Goal: Task Accomplishment & Management: Use online tool/utility

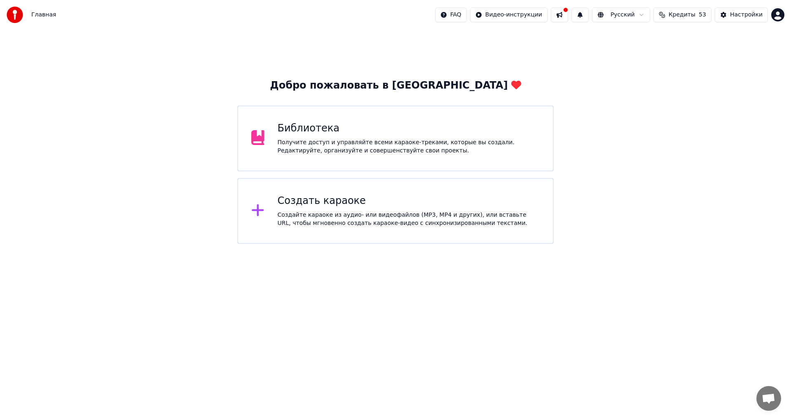
click at [313, 210] on div "Создать караоке Создайте караоке из аудио- или видеофайлов (MP3, MP4 и других),…" at bounding box center [409, 210] width 262 height 33
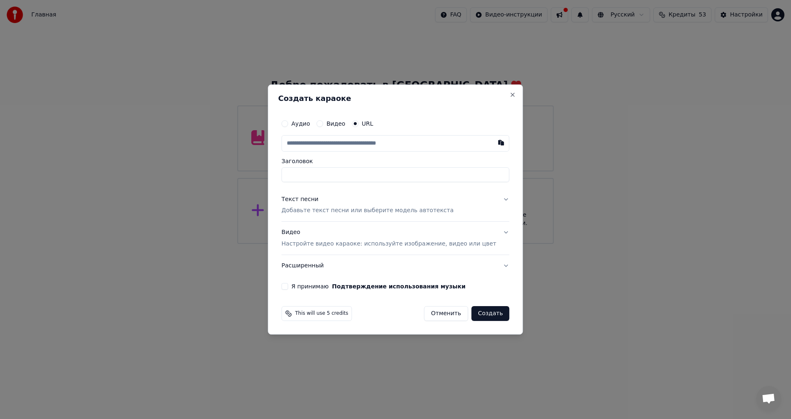
click at [323, 123] on button "Видео" at bounding box center [319, 123] width 7 height 7
click at [364, 140] on div "Нет выбранного файла" at bounding box center [376, 143] width 77 height 8
drag, startPoint x: 428, startPoint y: 175, endPoint x: 475, endPoint y: 175, distance: 46.5
click at [475, 175] on input "**********" at bounding box center [395, 174] width 228 height 15
drag, startPoint x: 357, startPoint y: 174, endPoint x: 280, endPoint y: 174, distance: 77.8
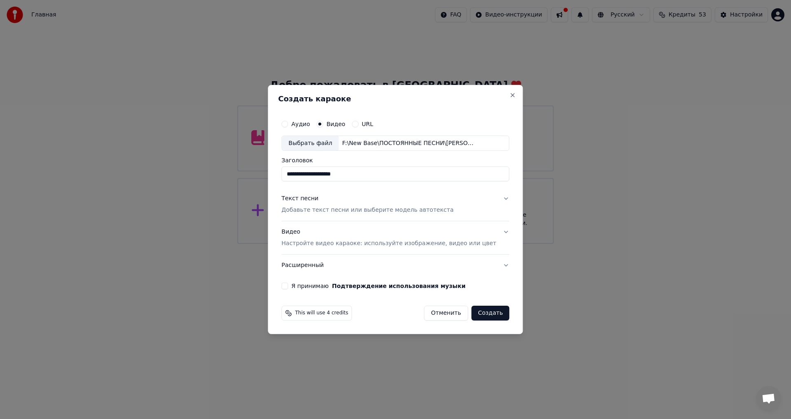
click at [280, 174] on body "**********" at bounding box center [395, 122] width 791 height 244
type input "**********"
click at [313, 199] on div "Текст песни" at bounding box center [299, 199] width 37 height 8
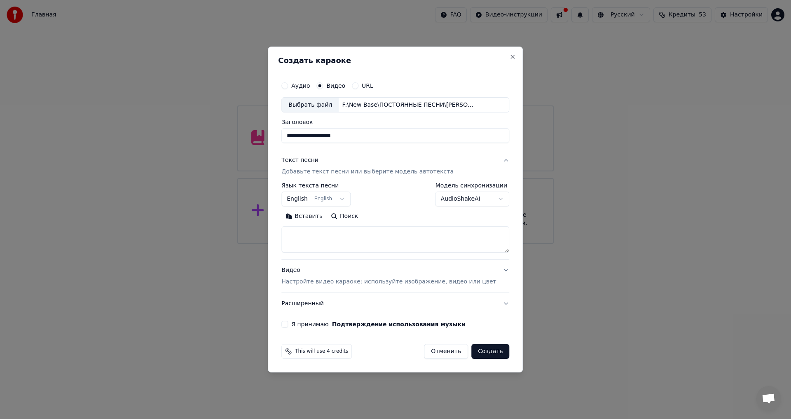
click at [349, 200] on button "English English" at bounding box center [315, 199] width 69 height 15
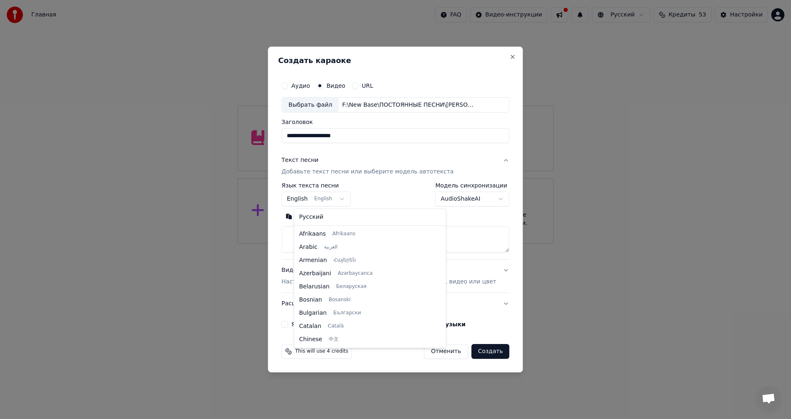
scroll to position [66, 0]
select select "**"
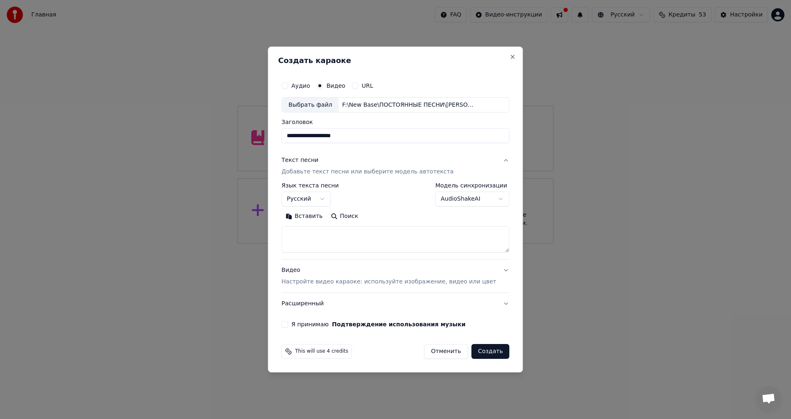
paste textarea "**********"
click at [401, 243] on textarea at bounding box center [382, 239] width 203 height 26
click at [403, 239] on textarea at bounding box center [382, 239] width 203 height 26
click at [402, 237] on textarea at bounding box center [382, 239] width 203 height 26
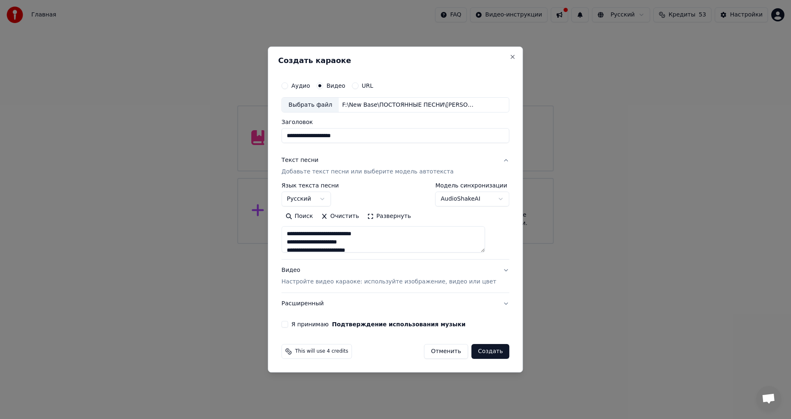
click at [369, 247] on textarea at bounding box center [382, 239] width 203 height 26
click at [370, 243] on textarea at bounding box center [382, 239] width 203 height 26
click at [412, 236] on textarea at bounding box center [382, 239] width 203 height 26
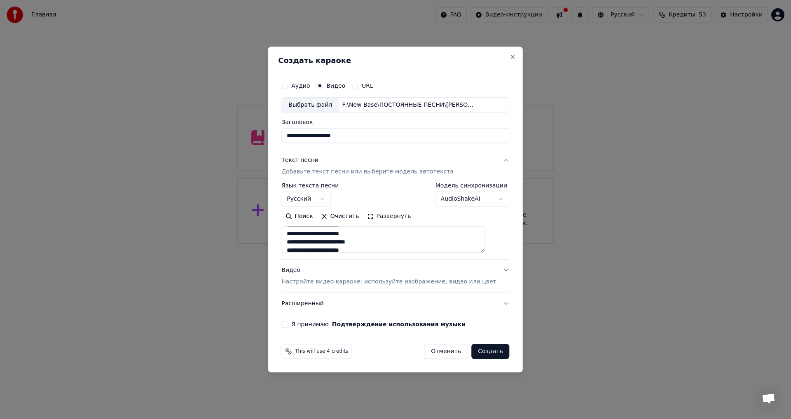
click at [398, 233] on textarea at bounding box center [382, 239] width 203 height 26
click at [394, 238] on textarea at bounding box center [382, 239] width 203 height 26
click at [393, 240] on textarea at bounding box center [382, 239] width 203 height 26
click at [404, 242] on textarea at bounding box center [382, 239] width 203 height 26
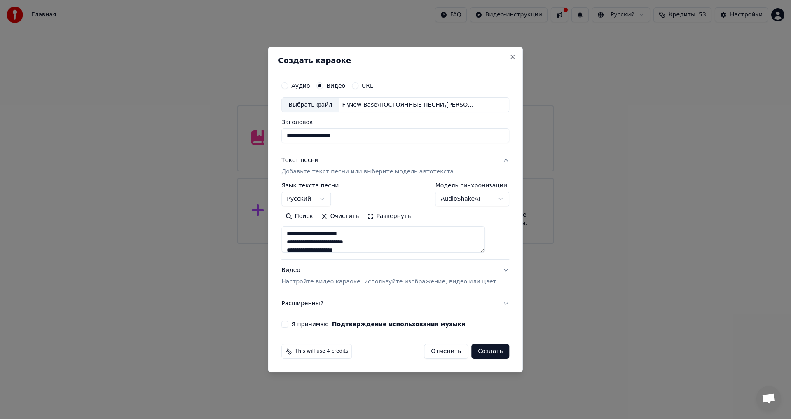
scroll to position [181, 0]
click at [457, 243] on textarea at bounding box center [382, 239] width 203 height 26
click at [328, 238] on textarea at bounding box center [382, 239] width 203 height 26
click at [327, 237] on textarea at bounding box center [382, 239] width 203 height 26
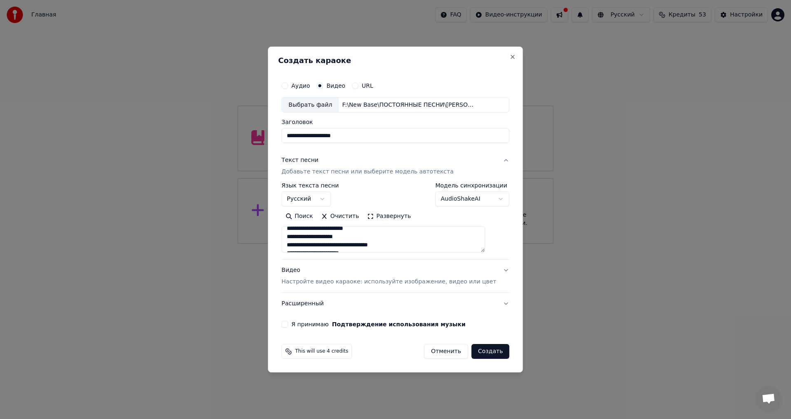
scroll to position [162, 0]
type textarea "**********"
click at [288, 324] on button "Я принимаю Подтверждение использования музыки" at bounding box center [284, 324] width 7 height 7
click at [474, 352] on button "Создать" at bounding box center [490, 351] width 38 height 15
select select "**"
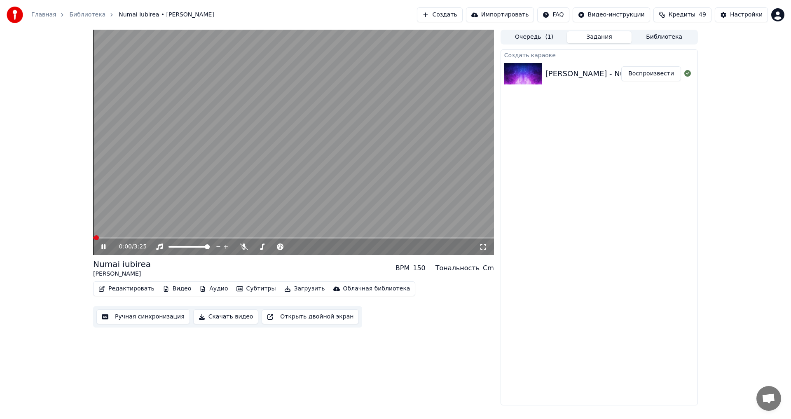
click at [105, 248] on icon at bounding box center [103, 246] width 4 height 5
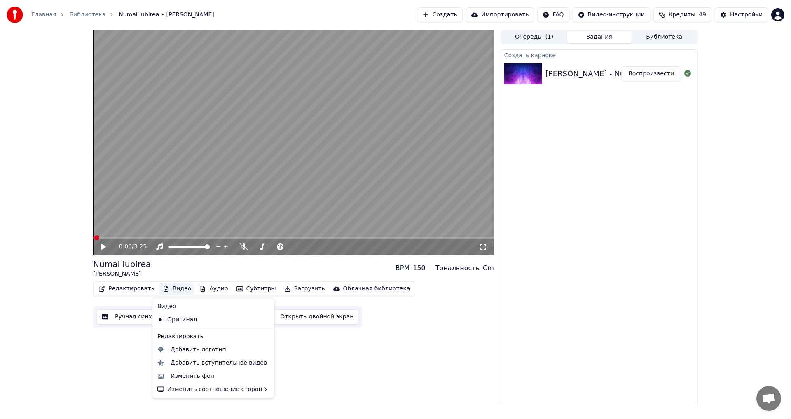
click at [180, 287] on button "Видео" at bounding box center [176, 289] width 35 height 12
click at [201, 375] on div "Изменить фон" at bounding box center [192, 376] width 44 height 8
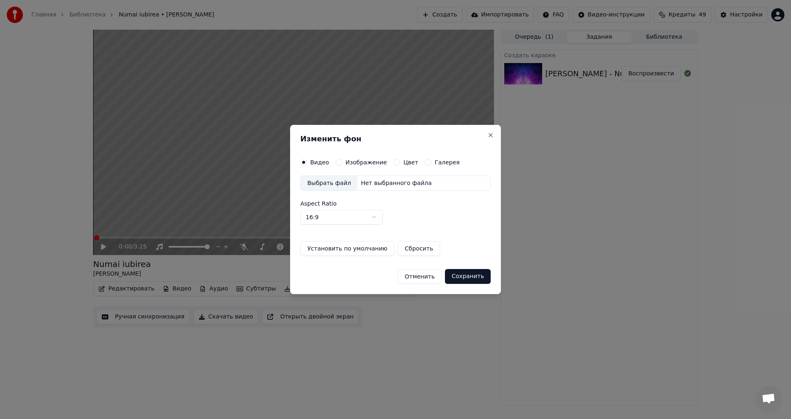
click at [371, 159] on label "Изображение" at bounding box center [366, 162] width 42 height 6
click at [342, 159] on button "Изображение" at bounding box center [339, 162] width 7 height 7
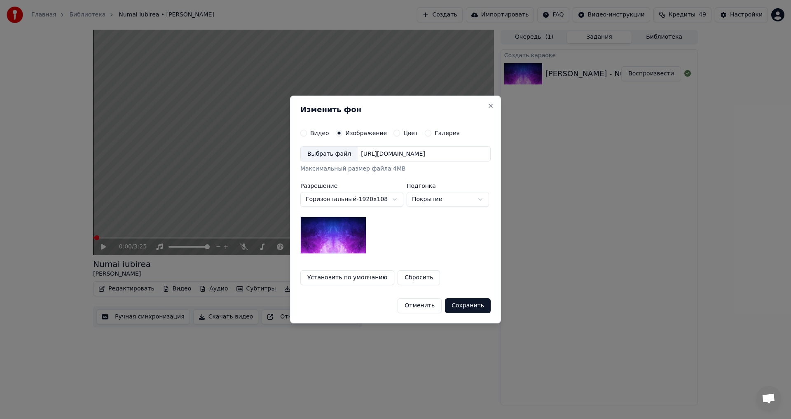
click at [341, 246] on img at bounding box center [333, 235] width 66 height 37
click at [466, 308] on button "Сохранить" at bounding box center [468, 305] width 46 height 15
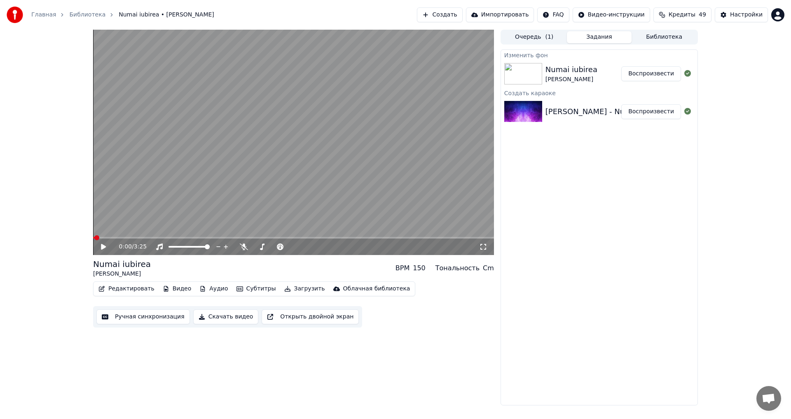
click at [649, 76] on button "Воспроизвести" at bounding box center [651, 73] width 60 height 15
click at [105, 249] on icon at bounding box center [103, 246] width 4 height 5
click at [294, 245] on span at bounding box center [291, 246] width 5 height 5
click at [106, 246] on icon at bounding box center [109, 246] width 19 height 7
click at [378, 239] on div "0:30 / 3:25" at bounding box center [293, 246] width 401 height 16
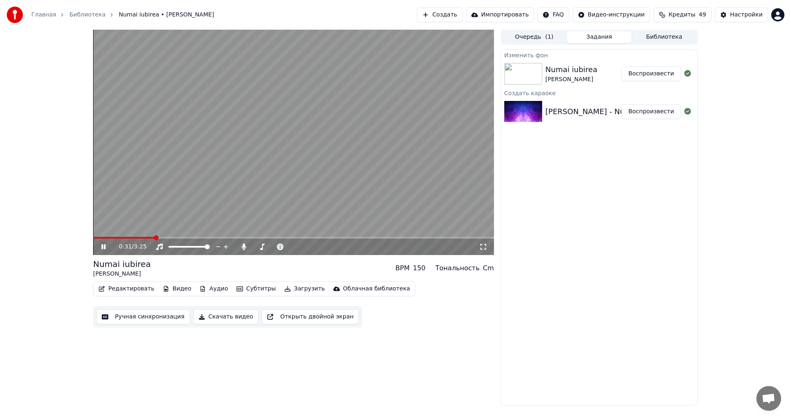
click at [378, 237] on span at bounding box center [293, 238] width 401 height 2
click at [323, 236] on video at bounding box center [293, 142] width 401 height 225
click at [324, 238] on span at bounding box center [239, 238] width 292 height 2
click at [316, 186] on video at bounding box center [293, 142] width 401 height 225
click at [320, 238] on span at bounding box center [206, 238] width 226 height 2
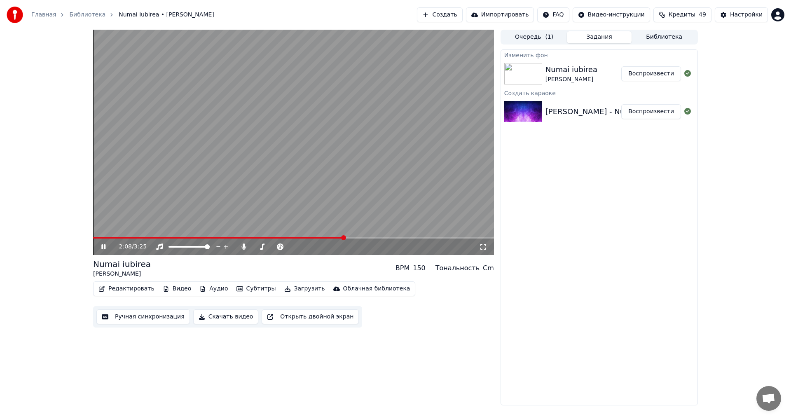
click at [105, 245] on icon at bounding box center [103, 246] width 4 height 5
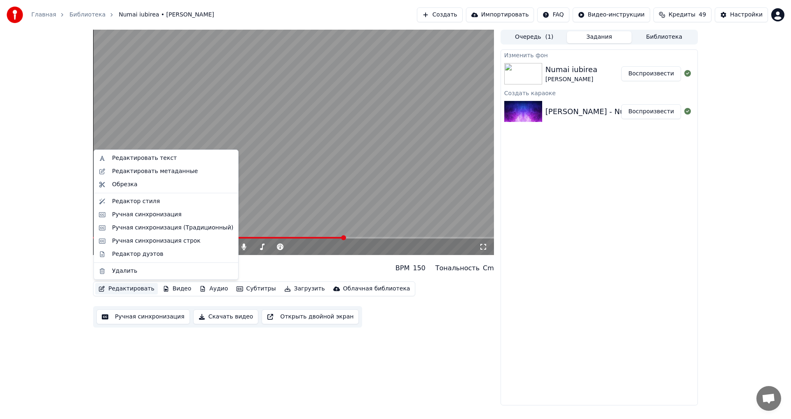
click at [139, 289] on button "Редактировать" at bounding box center [126, 289] width 63 height 12
click at [155, 226] on div "Ручная синхронизация (Традиционный)" at bounding box center [172, 228] width 121 height 8
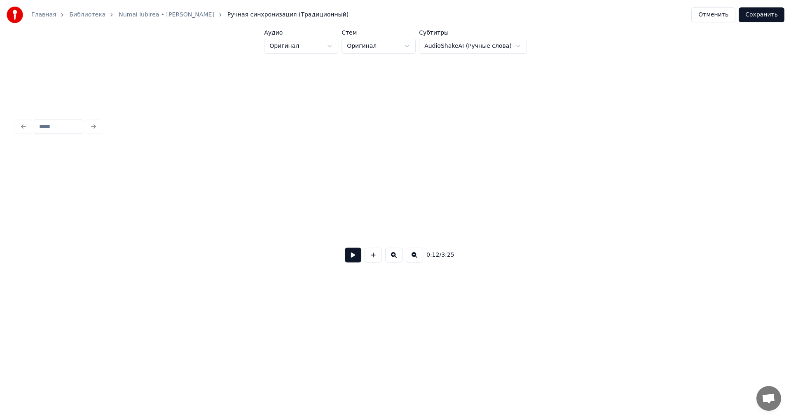
scroll to position [0, 1287]
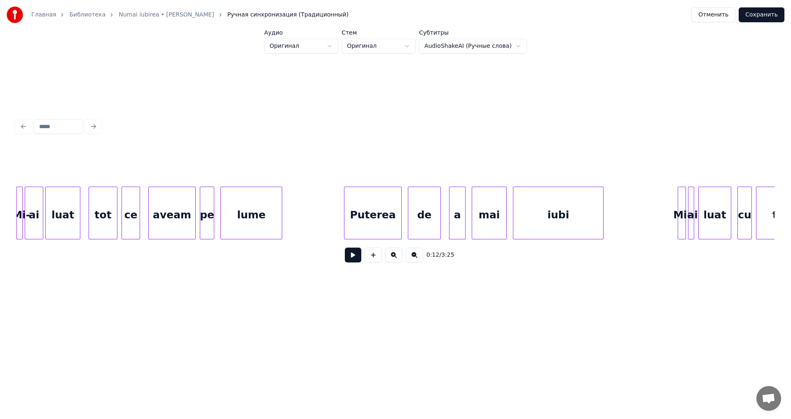
click at [355, 259] on button at bounding box center [353, 254] width 16 height 15
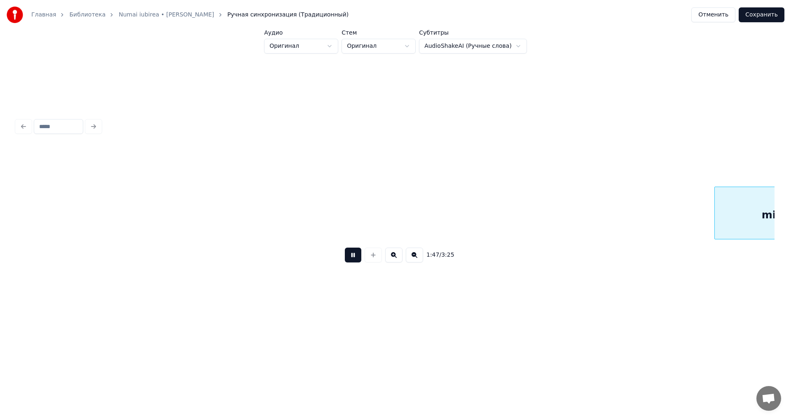
scroll to position [0, 11024]
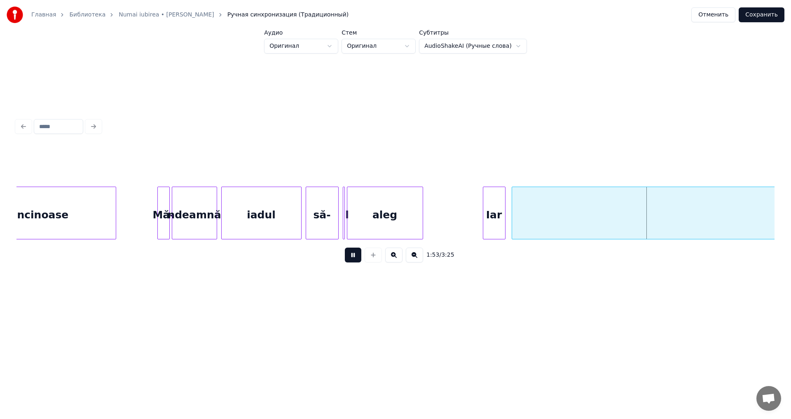
click at [357, 257] on button at bounding box center [353, 254] width 16 height 15
